Goal: Task Accomplishment & Management: Manage account settings

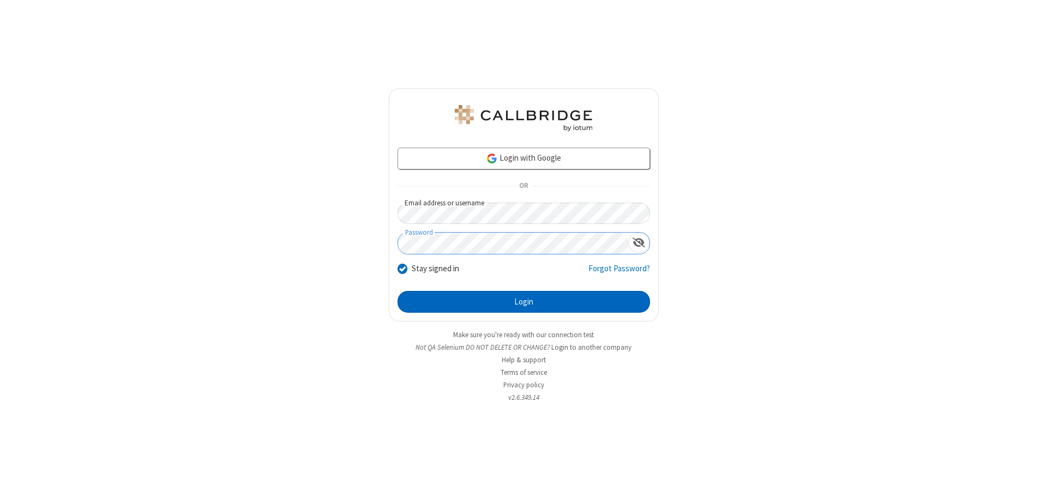
click at [523, 302] on button "Login" at bounding box center [523, 302] width 252 height 22
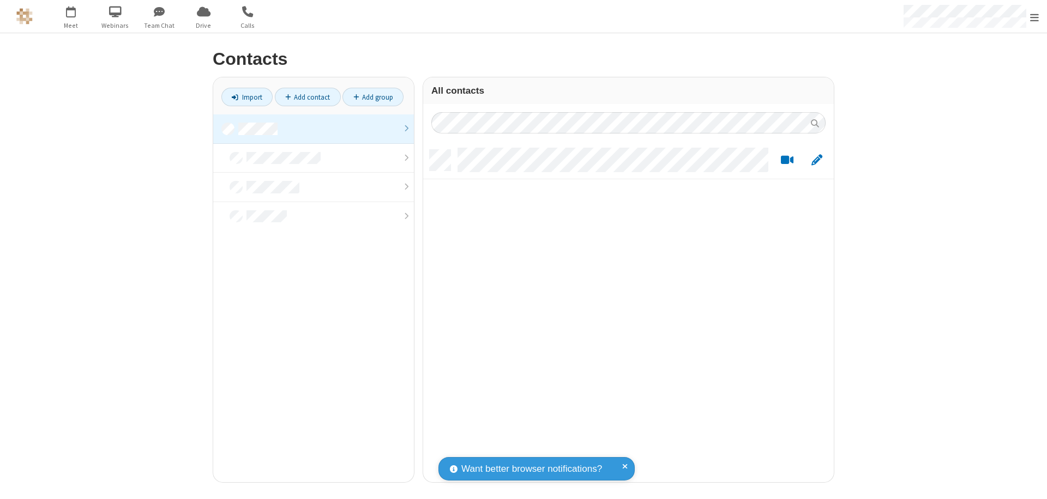
scroll to position [332, 402]
click at [313, 129] on link at bounding box center [313, 128] width 201 height 29
click at [307, 97] on link "Add contact" at bounding box center [308, 97] width 66 height 19
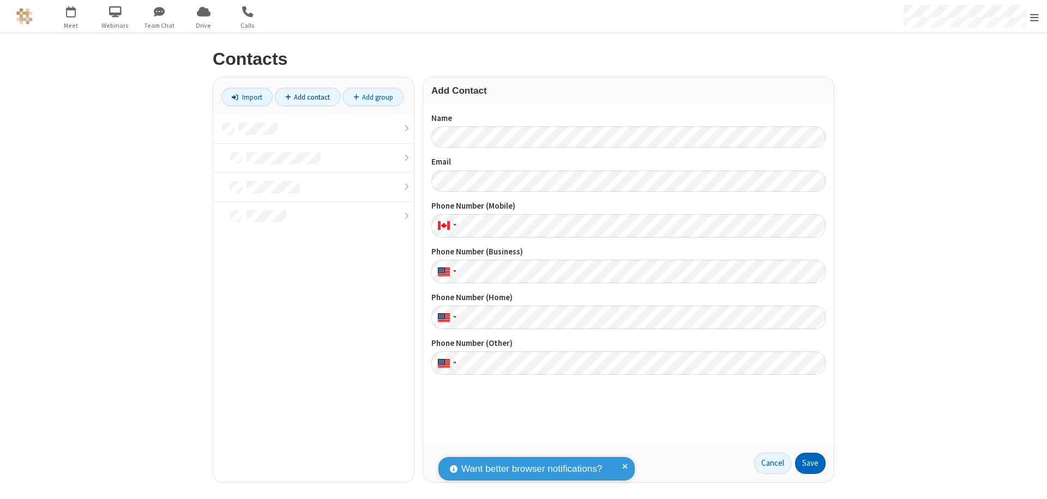
click at [810, 463] on button "Save" at bounding box center [810, 464] width 31 height 22
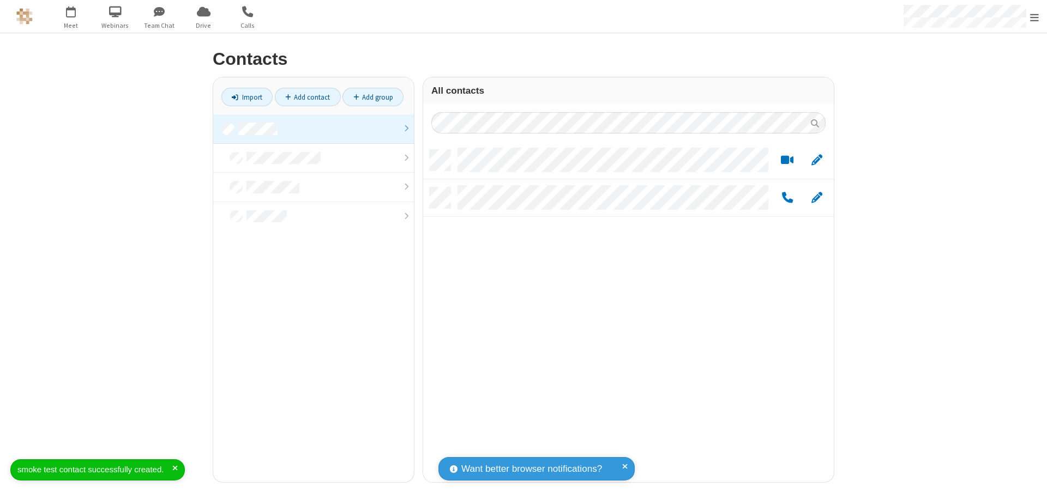
scroll to position [332, 402]
